Goal: Check status: Check status

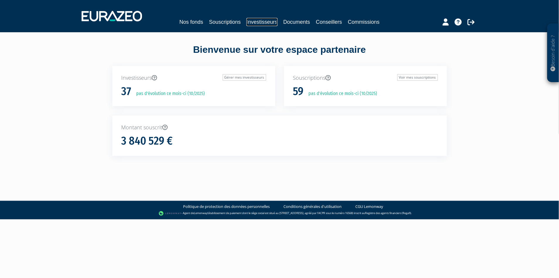
click at [264, 21] on link "Investisseurs" at bounding box center [261, 22] width 31 height 8
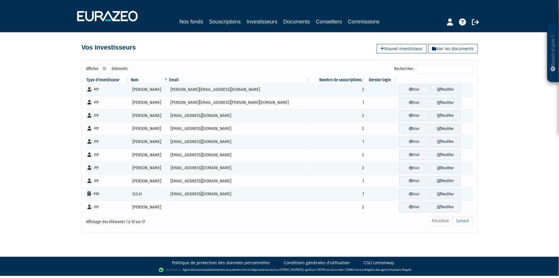
click at [105, 67] on select "10 25 50 100" at bounding box center [105, 69] width 13 height 10
select select "100"
click at [99, 64] on select "10 25 50 100" at bounding box center [105, 69] width 13 height 10
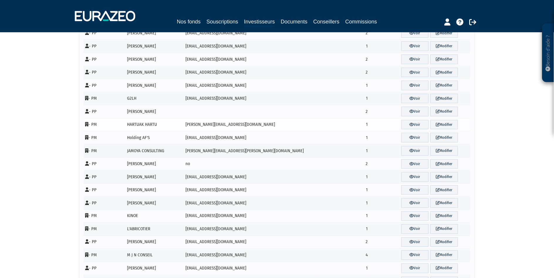
scroll to position [98, 0]
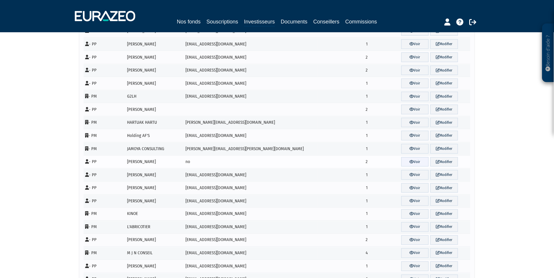
click at [412, 163] on link "Voir" at bounding box center [415, 162] width 28 height 10
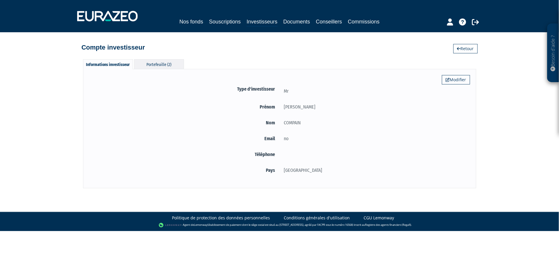
click at [165, 62] on div "Portefeuille (2)" at bounding box center [159, 64] width 50 height 10
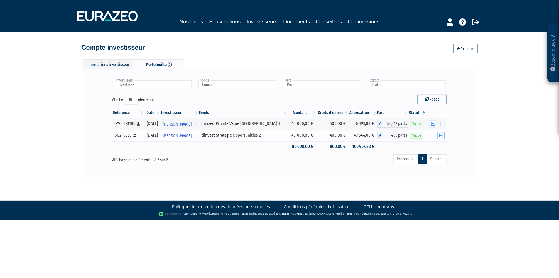
click at [441, 135] on icon "button" at bounding box center [441, 136] width 4 height 4
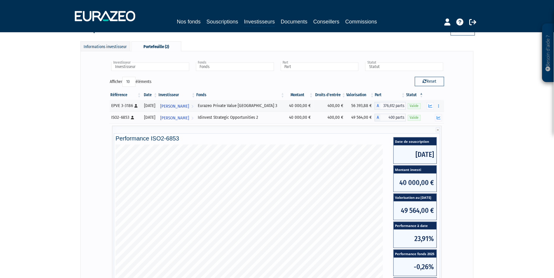
scroll to position [33, 0]
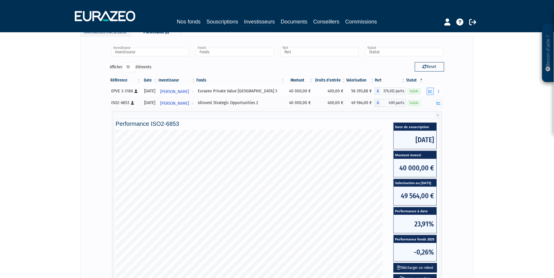
click at [430, 93] on icon "button" at bounding box center [430, 91] width 4 height 4
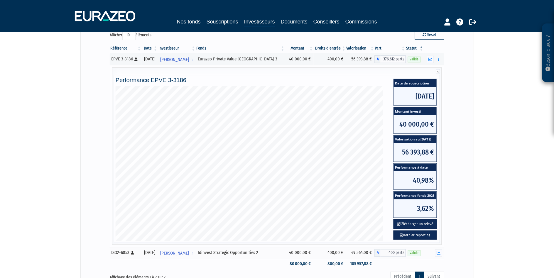
scroll to position [65, 0]
